Goal: Check status: Check status

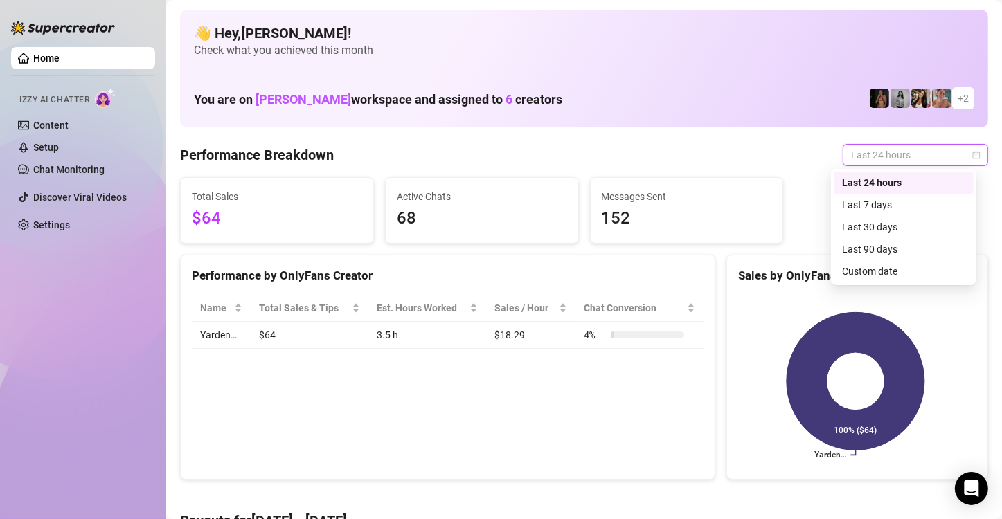
click at [940, 164] on span "Last 24 hours" at bounding box center [915, 155] width 129 height 21
click at [902, 273] on div "Custom date" at bounding box center [903, 271] width 123 height 15
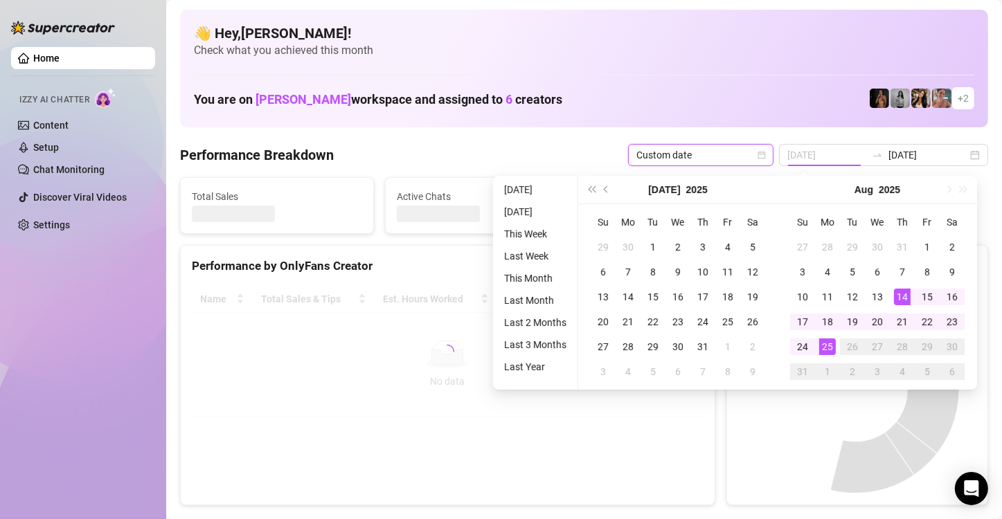
click at [902, 273] on tbody "27 28 29 30 31 1 2 3 4 5 6 7 8 9 10 11 12 13 14 15 16 17 18 19 20 21 22 23 24 2…" at bounding box center [877, 310] width 174 height 150
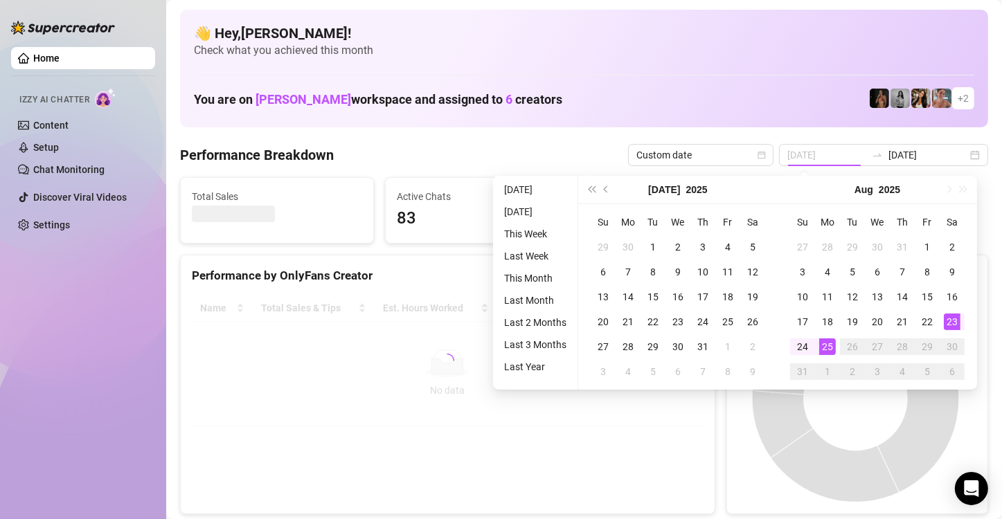
click at [957, 321] on div "23" at bounding box center [952, 322] width 17 height 17
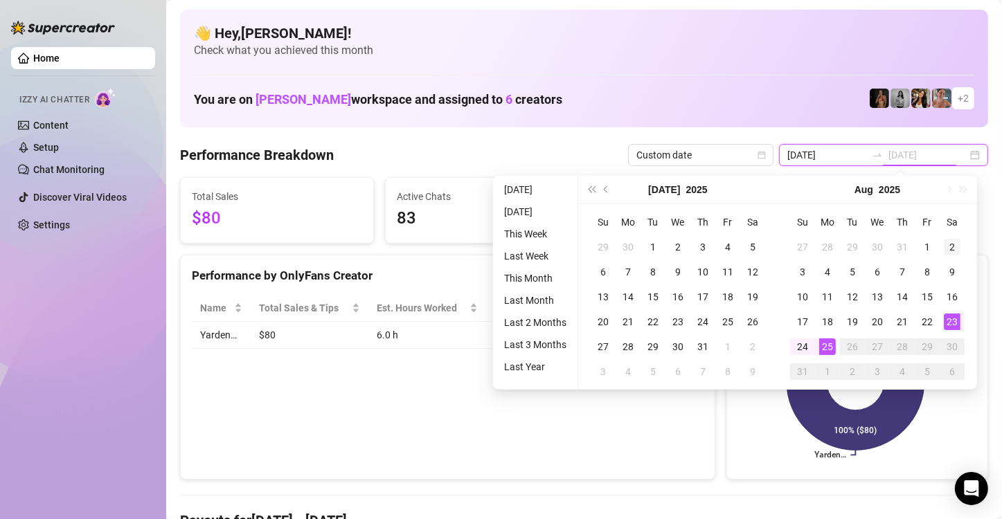
type input "[DATE]"
click at [955, 321] on div "23" at bounding box center [952, 322] width 17 height 17
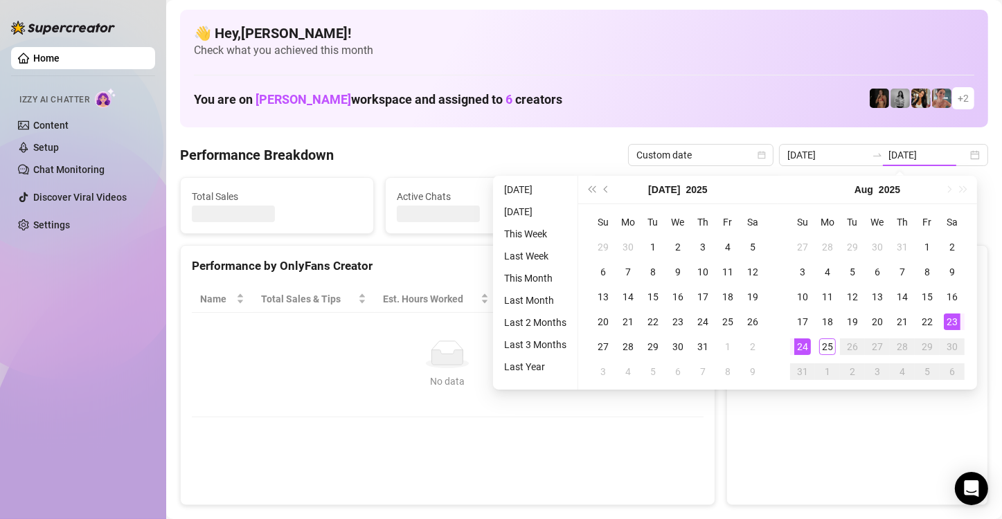
type input "[DATE]"
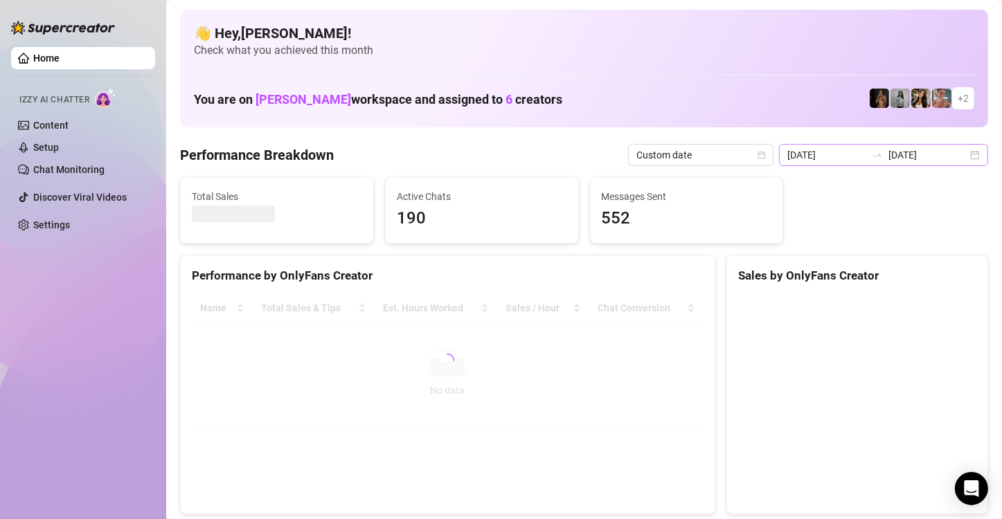
click at [962, 158] on div "[DATE] [DATE]" at bounding box center [883, 155] width 209 height 22
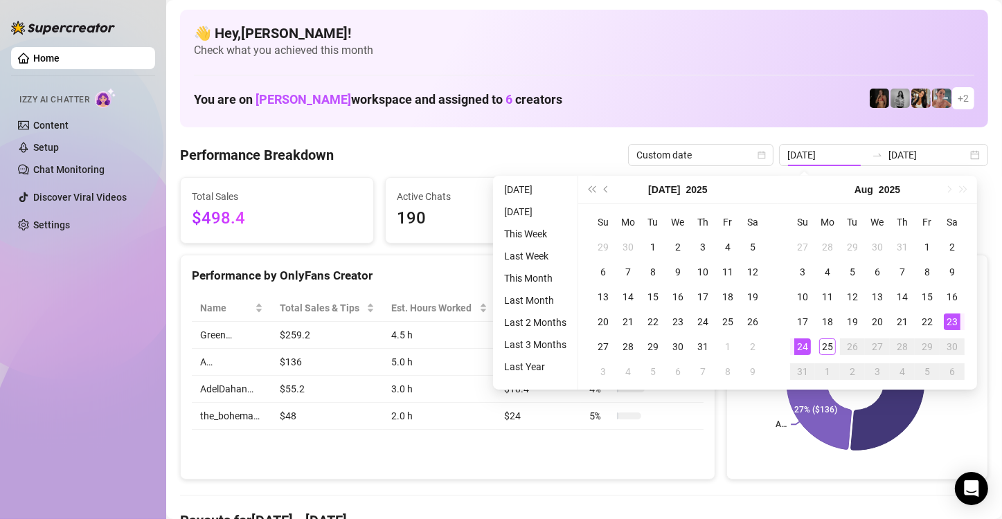
click at [813, 111] on div "You are on [PERSON_NAME] workspace and assigned to 6 creators + 2" at bounding box center [584, 99] width 780 height 30
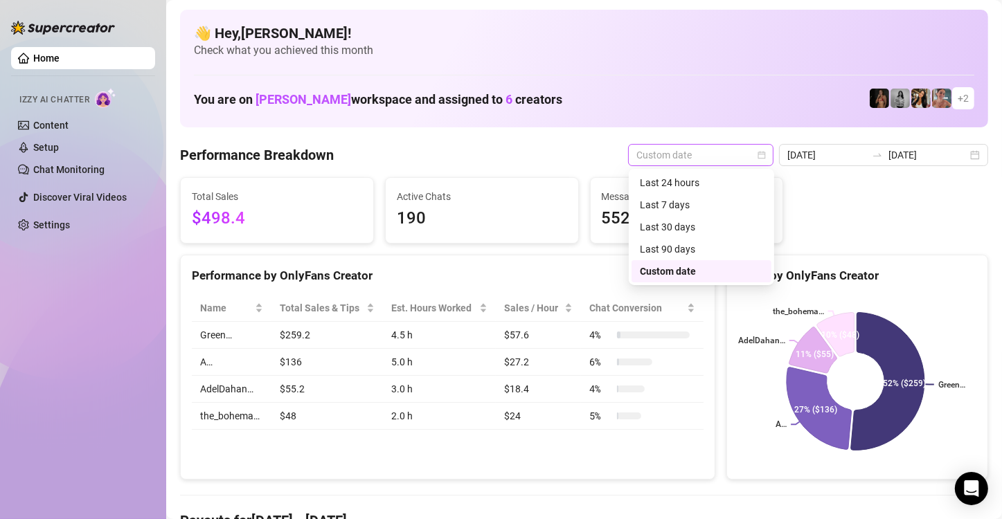
click at [764, 161] on span "Custom date" at bounding box center [700, 155] width 129 height 21
click at [751, 179] on div "Last 24 hours" at bounding box center [701, 182] width 123 height 15
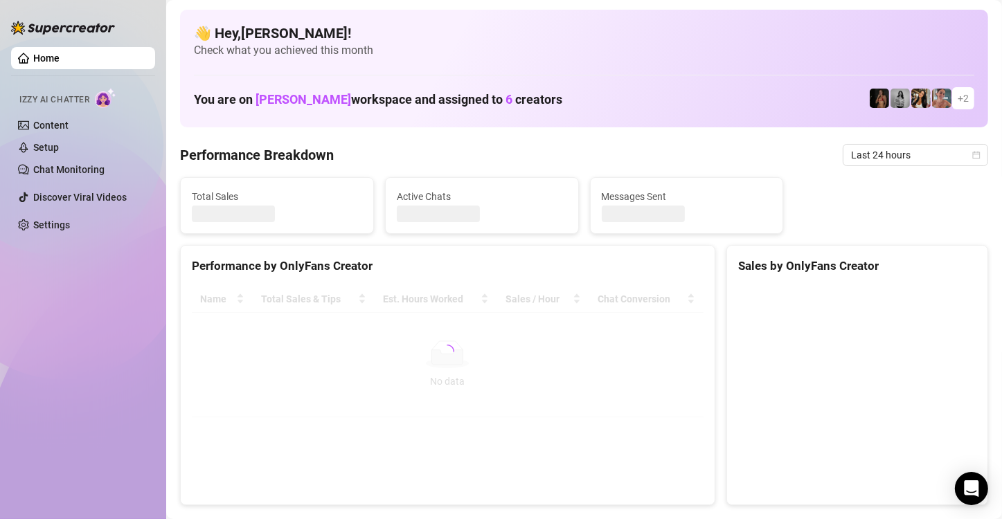
click at [751, 179] on div "Messages Sent" at bounding box center [687, 205] width 192 height 55
